Goal: Information Seeking & Learning: Learn about a topic

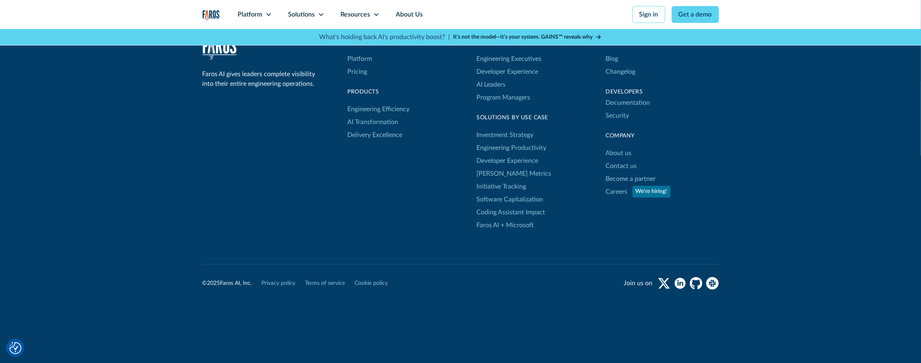
scroll to position [2020, 0]
click at [503, 171] on link "[PERSON_NAME] Metrics" at bounding box center [514, 171] width 75 height 13
